Goal: Information Seeking & Learning: Find specific fact

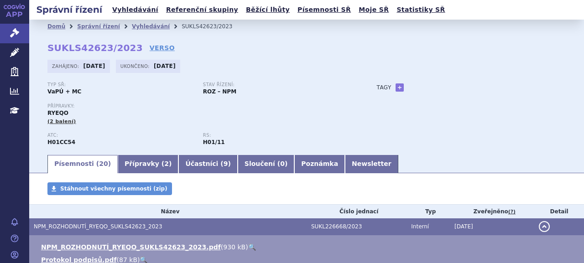
scroll to position [46, 0]
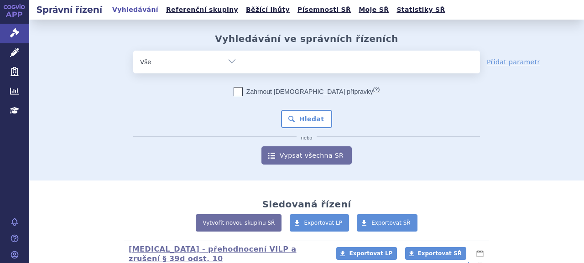
click at [268, 62] on ul at bounding box center [361, 60] width 237 height 19
click at [243, 62] on select at bounding box center [243, 61] width 0 height 23
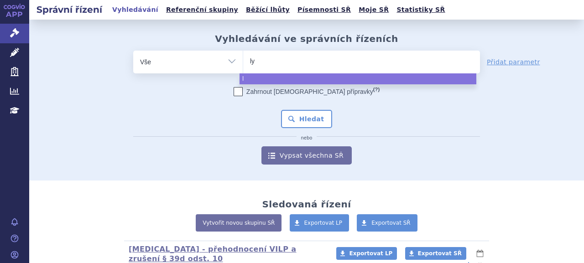
type input "lyn"
type input "lynpa"
type input "lynparz"
type input "lynparza"
select select "lynparza"
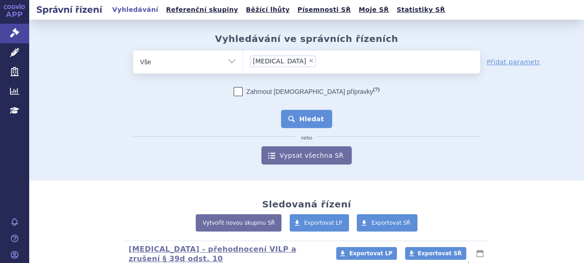
click at [302, 118] on button "Hledat" at bounding box center [307, 119] width 52 height 18
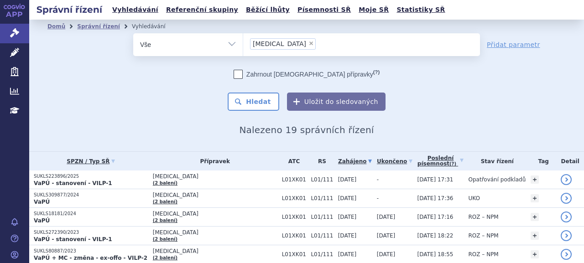
scroll to position [137, 0]
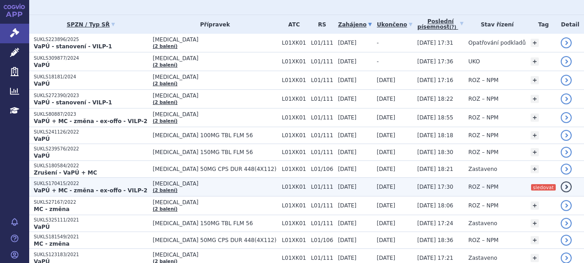
click at [109, 183] on p "SUKLS170415/2022" at bounding box center [91, 184] width 115 height 6
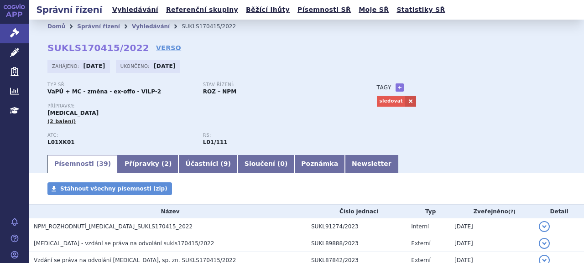
scroll to position [46, 0]
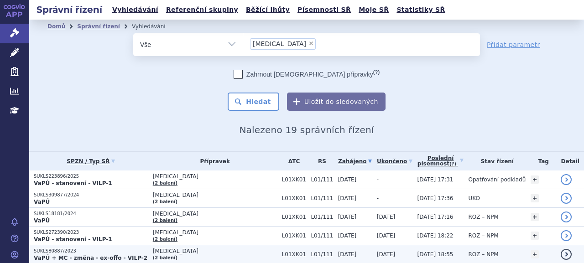
scroll to position [91, 0]
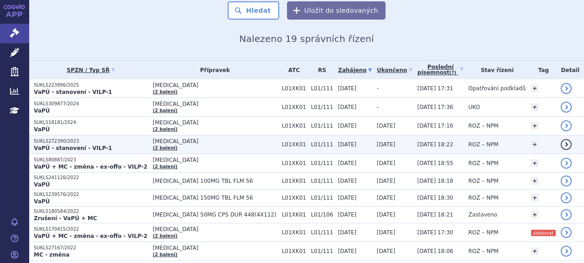
click at [101, 148] on p "VaPÚ - stanovení - VILP-1" at bounding box center [91, 148] width 115 height 7
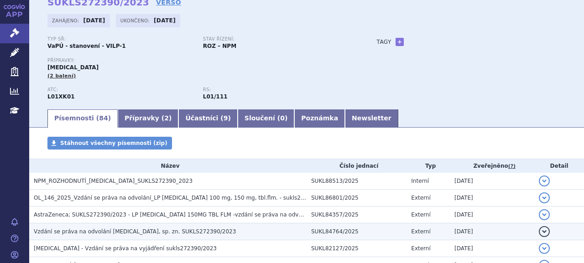
scroll to position [91, 0]
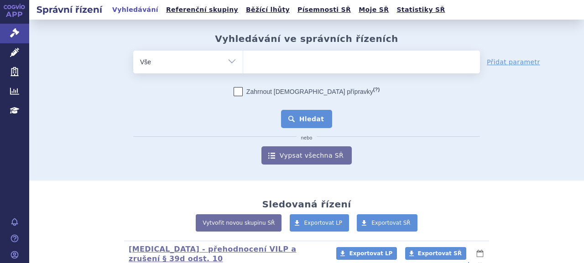
type input "SUKLS49646/2023"
select select "SUKLS49646/2023"
click at [315, 119] on button "Hledat" at bounding box center [307, 119] width 52 height 18
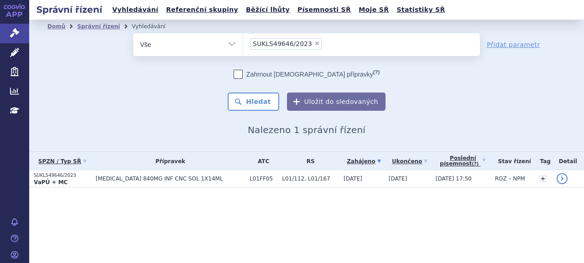
click at [43, 179] on strong "VaPÚ + MC" at bounding box center [51, 182] width 34 height 6
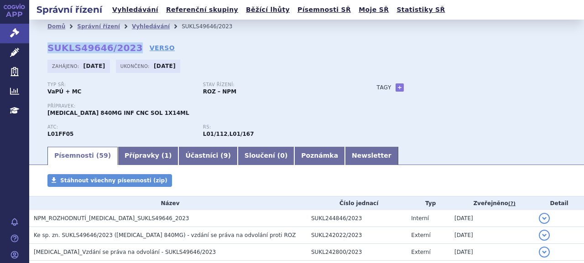
drag, startPoint x: 45, startPoint y: 47, endPoint x: 125, endPoint y: 49, distance: 80.8
click at [125, 49] on div "Domů Správní řízení Vyhledávání SUKLS49646/2023 SUKLS49646/2023 VERSO Zahájeno:…" at bounding box center [306, 89] width 555 height 112
copy strong "SUKLS49646/2023"
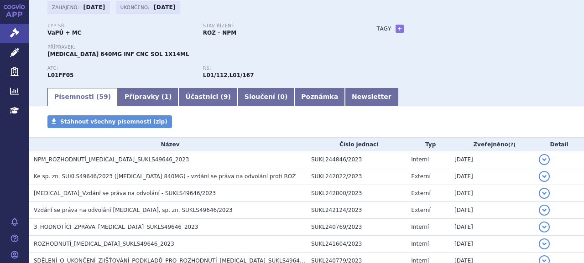
scroll to position [91, 0]
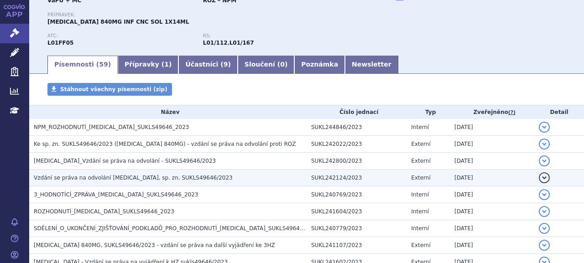
click at [112, 177] on span "Vzdání se práva na odvolání TECENTRIQ, sp. zn. SUKLS49646/2023" at bounding box center [133, 178] width 199 height 6
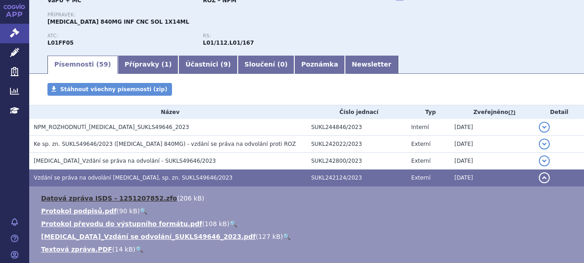
click at [99, 196] on link "Datová zpráva ISDS - 1251207852.zfo" at bounding box center [109, 198] width 136 height 7
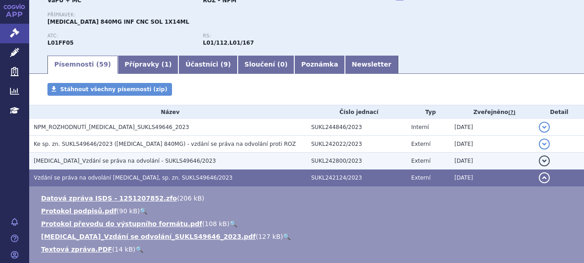
click at [129, 167] on td "TECENTRIQ_Vzdání se práva na odvolání - SUKLS49646/2023" at bounding box center [167, 161] width 277 height 17
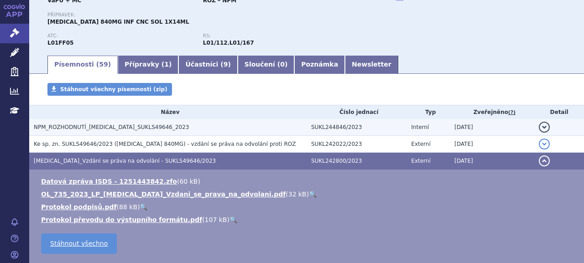
click at [134, 131] on h3 "NPM_ROZHODNUTÍ_TECENTRIQ_SUKLS49646_2023" at bounding box center [170, 127] width 273 height 9
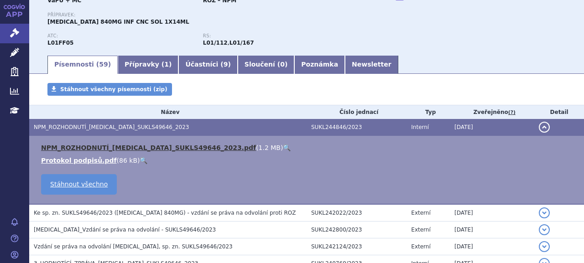
click at [130, 150] on link "NPM_ROZHODNUTÍ_TECENTRIQ_SUKLS49646_2023.pdf" at bounding box center [148, 147] width 215 height 7
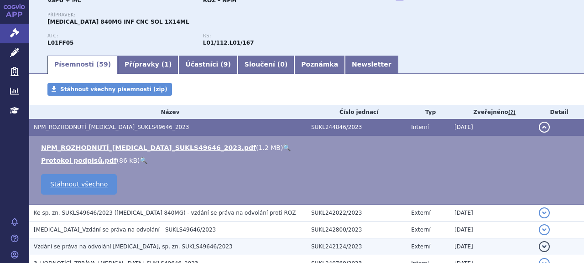
click at [167, 244] on span "Vzdání se práva na odvolání TECENTRIQ, sp. zn. SUKLS49646/2023" at bounding box center [133, 247] width 199 height 6
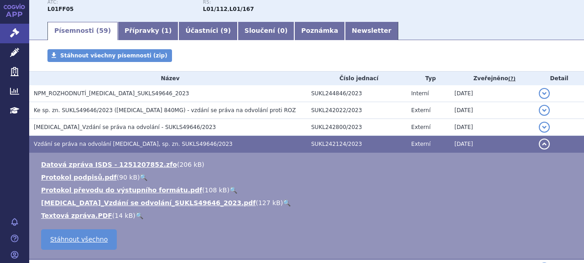
scroll to position [137, 0]
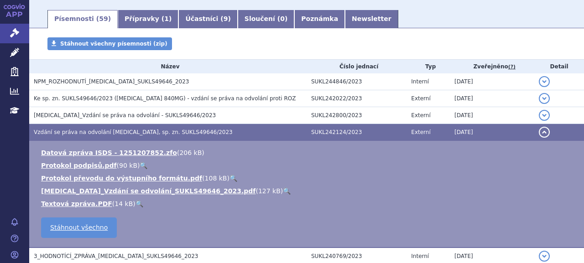
click at [384, 50] on div "Stáhnout všechny písemnosti (zip)" at bounding box center [306, 48] width 555 height 22
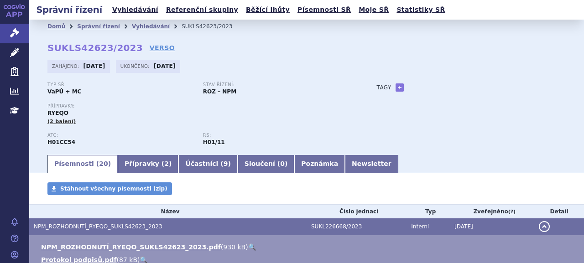
scroll to position [46, 0]
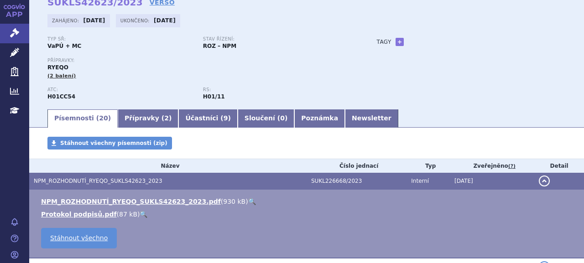
click at [148, 196] on td "NPM_ROZHODNUTÍ_RYEQO_SUKLS42623_2023.pdf ( 930 kB ) 🔍 Protokol podpisů.pdf ( 87…" at bounding box center [306, 224] width 555 height 69
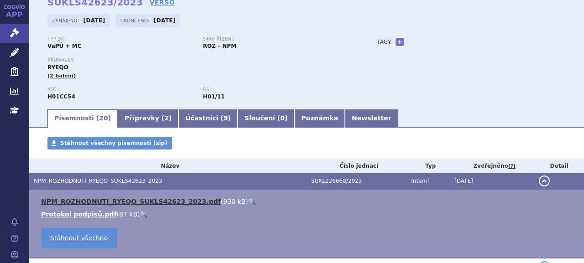
click at [150, 201] on link "NPM_ROZHODNUTÍ_RYEQO_SUKLS42623_2023.pdf" at bounding box center [131, 201] width 180 height 7
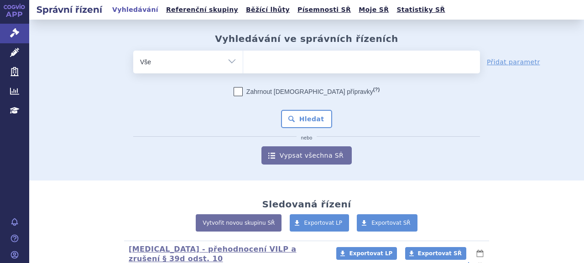
click at [384, 71] on span at bounding box center [361, 62] width 237 height 23
click at [243, 71] on select at bounding box center [243, 61] width 0 height 23
click at [384, 65] on ul at bounding box center [361, 60] width 237 height 19
click at [243, 65] on select at bounding box center [243, 61] width 0 height 23
paste input "SUKLS159549/2024"
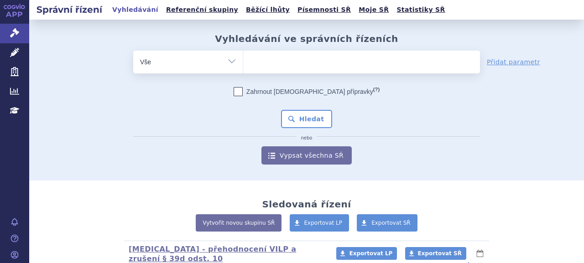
type input "SUKLS159549/2024"
drag, startPoint x: 349, startPoint y: 58, endPoint x: 334, endPoint y: 72, distance: 20.3
click at [349, 58] on ul at bounding box center [361, 60] width 237 height 19
click at [243, 58] on select at bounding box center [243, 61] width 0 height 23
select select "SUKLS159549/2024"
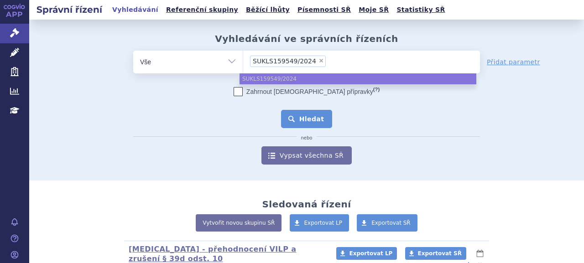
click at [307, 126] on button "Hledat" at bounding box center [307, 119] width 52 height 18
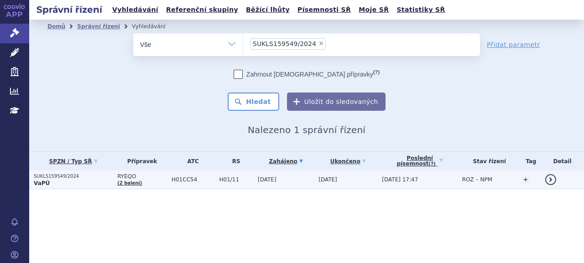
click at [57, 174] on p "SUKLS159549/2024" at bounding box center [73, 176] width 79 height 6
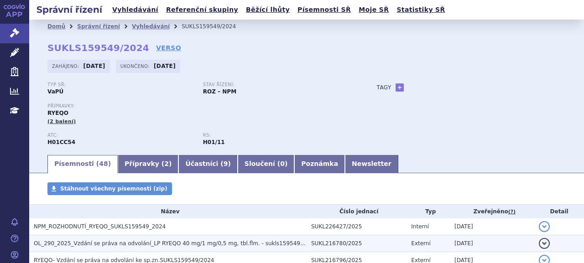
scroll to position [91, 0]
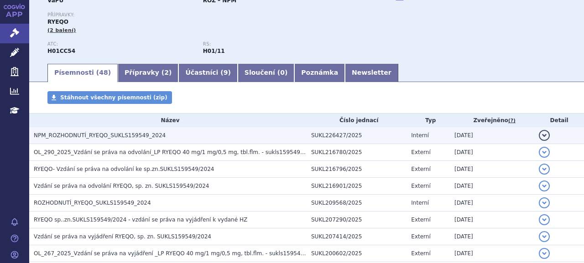
click at [112, 138] on span "NPM_ROZHODNUTÍ_RYEQO_SUKLS159549_2024" at bounding box center [100, 135] width 132 height 6
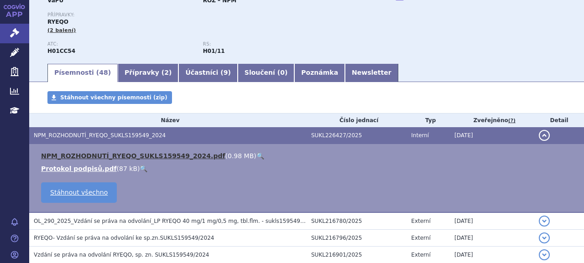
click at [100, 156] on link "NPM_ROZHODNUTÍ_RYEQO_SUKLS159549_2024.pdf" at bounding box center [133, 155] width 184 height 7
